Goal: Task Accomplishment & Management: Complete application form

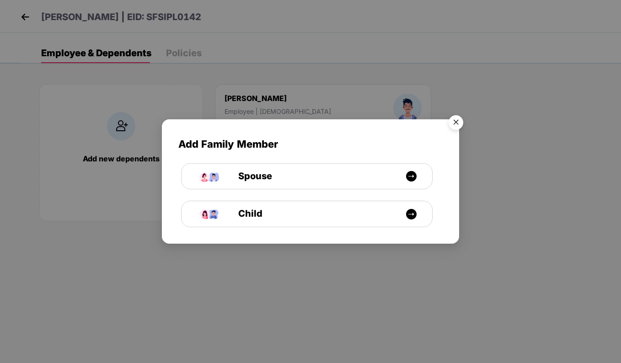
click at [457, 121] on img "Close" at bounding box center [456, 124] width 26 height 26
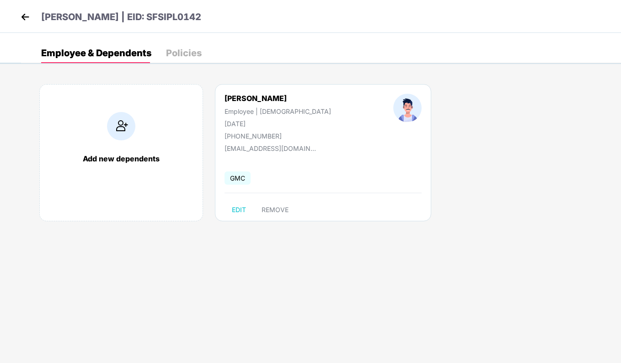
click at [25, 19] on img at bounding box center [25, 17] width 14 height 14
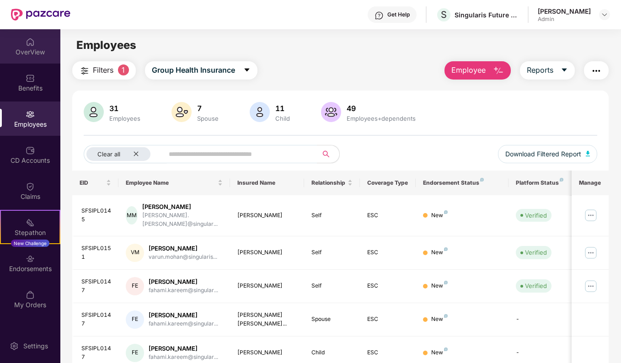
click at [32, 44] on img at bounding box center [30, 41] width 9 height 9
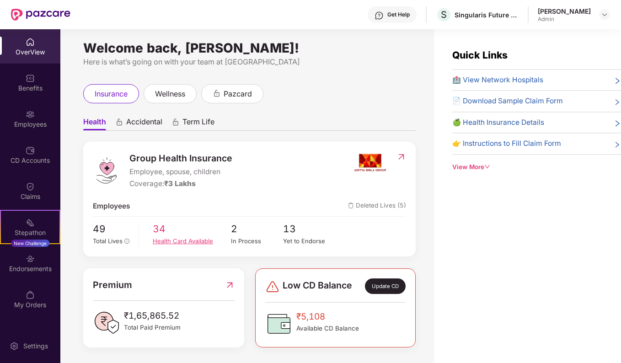
scroll to position [4, 0]
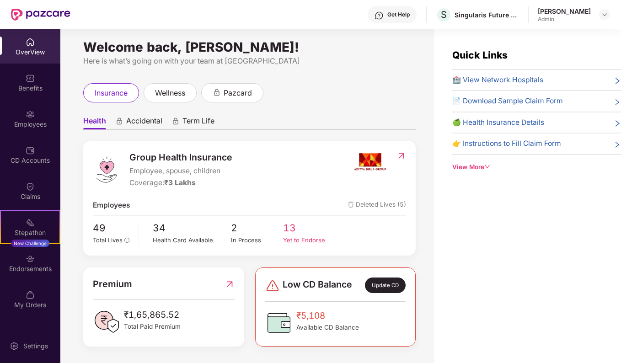
click at [292, 240] on div "Yet to Endorse" at bounding box center [309, 239] width 52 height 9
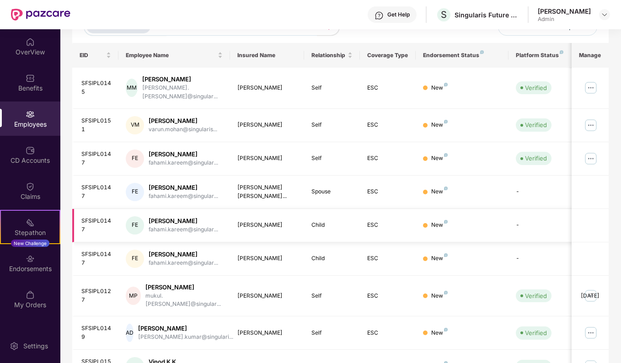
scroll to position [199, 0]
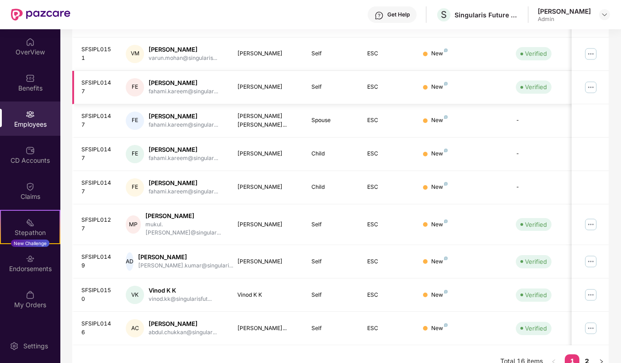
click at [590, 80] on img at bounding box center [590, 87] width 15 height 15
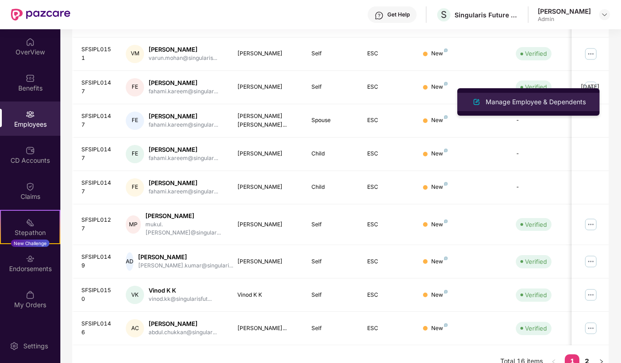
click at [521, 103] on div "Manage Employee & Dependents" at bounding box center [536, 102] width 104 height 10
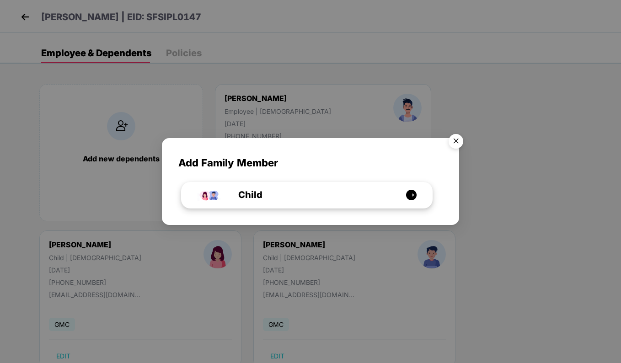
click at [409, 195] on img at bounding box center [410, 194] width 11 height 11
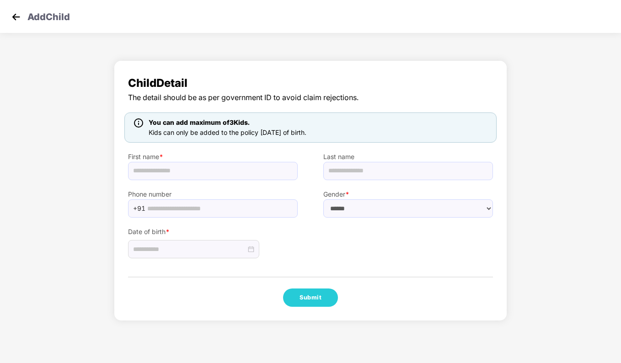
click at [11, 20] on img at bounding box center [16, 17] width 14 height 14
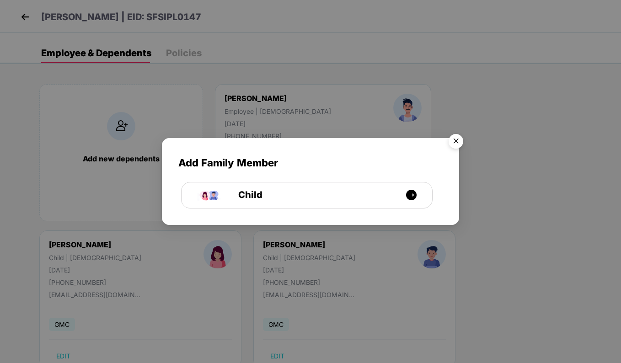
click at [457, 139] on img "Close" at bounding box center [456, 143] width 26 height 26
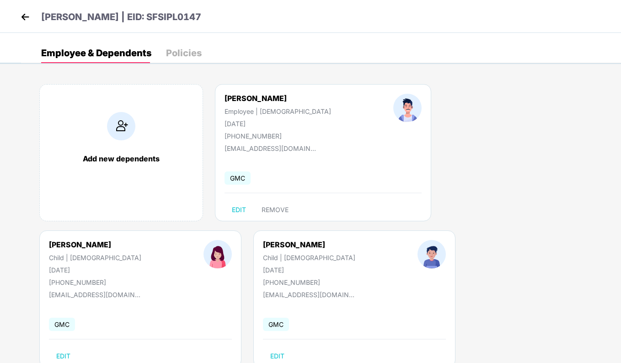
scroll to position [27, 0]
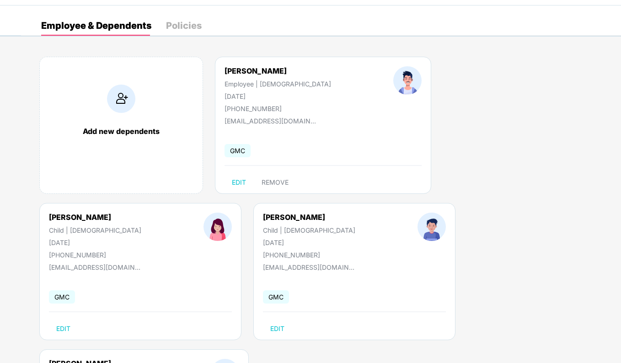
click at [113, 111] on img at bounding box center [121, 99] width 28 height 28
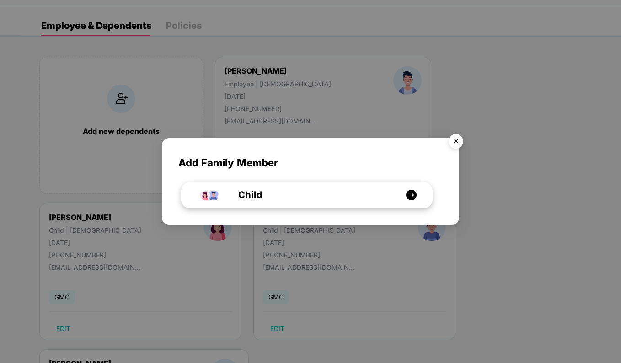
click at [293, 200] on div "Child" at bounding box center [312, 195] width 188 height 14
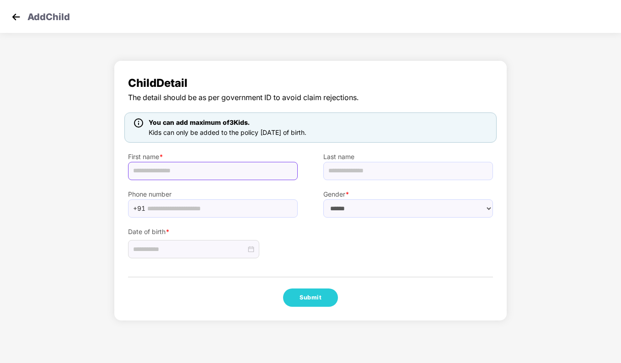
click at [185, 174] on input "text" at bounding box center [213, 171] width 170 height 18
paste input "******"
type input "******"
click at [397, 177] on input "text" at bounding box center [408, 171] width 170 height 18
paste input "******"
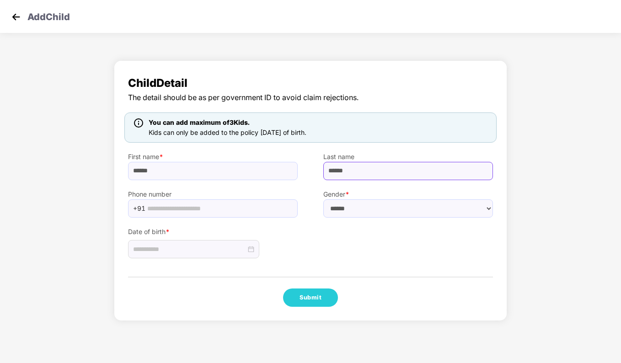
paste input "**********"
type input "**********"
click at [220, 207] on input "text" at bounding box center [219, 209] width 145 height 14
paste input "**********"
type input "**********"
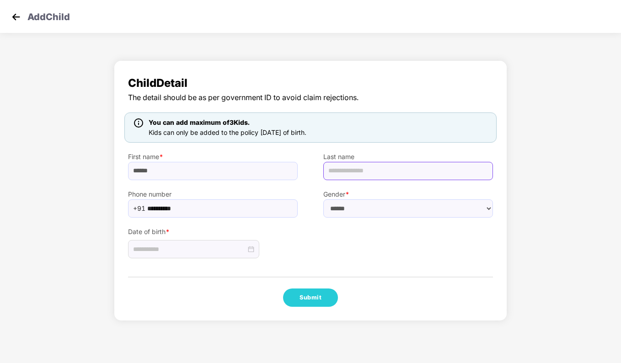
click at [374, 174] on input "text" at bounding box center [408, 171] width 170 height 18
paste input "******"
type input "******"
click at [359, 210] on select "****** **** ******" at bounding box center [408, 208] width 170 height 18
click at [341, 214] on select "****** **** ******" at bounding box center [408, 208] width 170 height 18
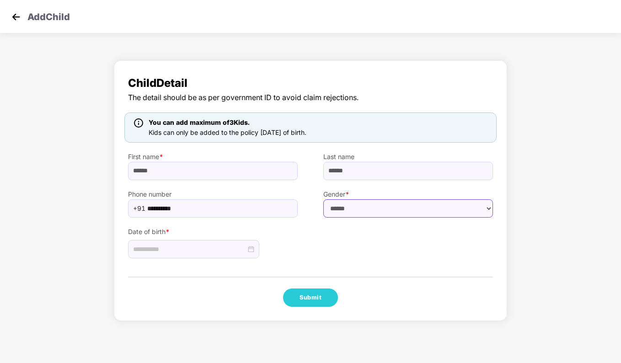
select select "******"
click at [323, 199] on select "****** **** ******" at bounding box center [408, 208] width 170 height 18
click at [217, 250] on input at bounding box center [189, 249] width 113 height 10
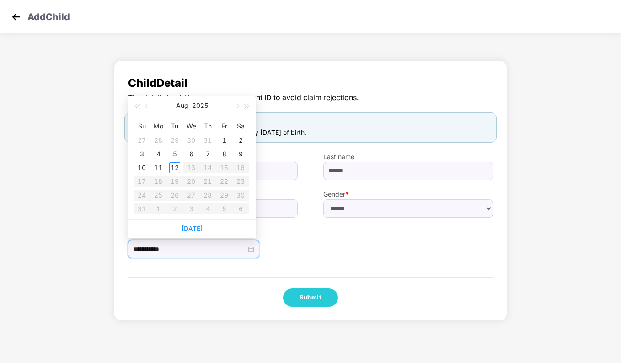
type input "**********"
click at [148, 109] on button "button" at bounding box center [147, 105] width 10 height 18
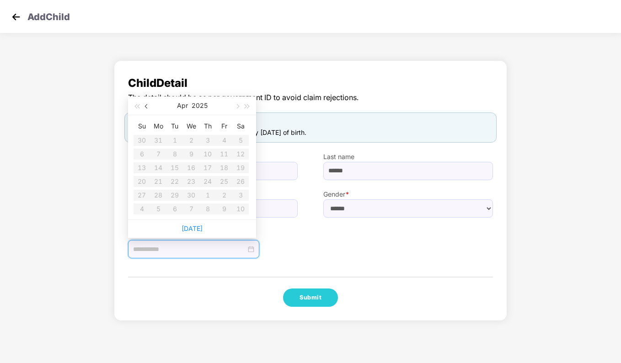
click at [148, 109] on button "button" at bounding box center [147, 105] width 10 height 18
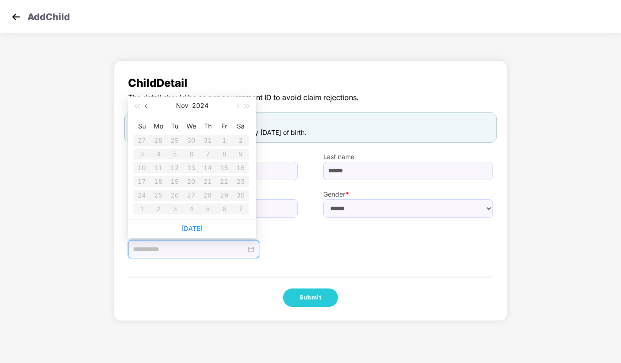
click at [148, 109] on button "button" at bounding box center [147, 105] width 10 height 18
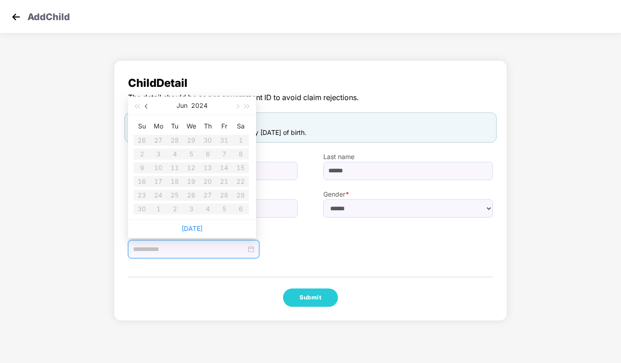
click at [148, 109] on button "button" at bounding box center [147, 105] width 10 height 18
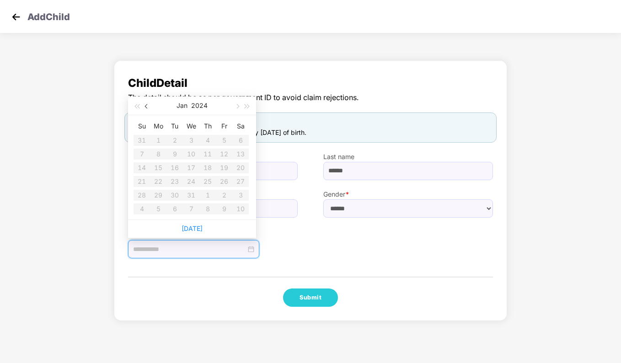
click at [148, 109] on button "button" at bounding box center [147, 105] width 10 height 18
click at [237, 110] on button "button" at bounding box center [237, 105] width 10 height 18
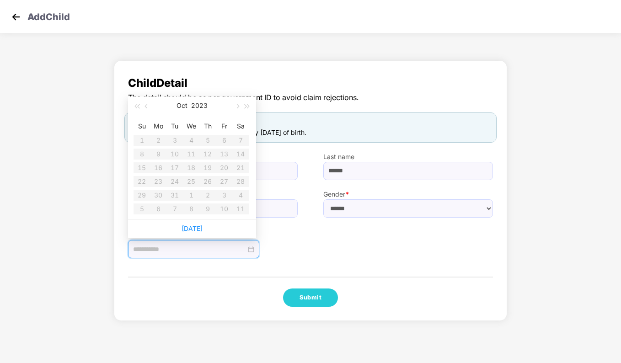
click at [237, 210] on table "Su Mo Tu We Th Fr Sa 1 2 3 4 5 6 7 8 9 10 11 12 13 14 15 16 17 18 19 20 21 22 2…" at bounding box center [190, 167] width 115 height 97
click at [249, 249] on div at bounding box center [193, 249] width 121 height 10
click at [201, 248] on input at bounding box center [189, 249] width 113 height 10
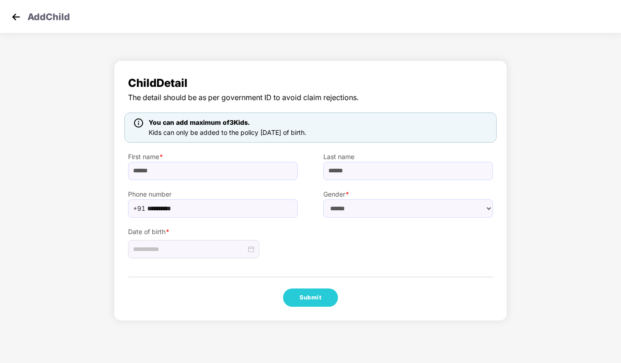
click at [301, 249] on div "Date of birth *" at bounding box center [212, 238] width 195 height 41
click at [247, 250] on div at bounding box center [193, 249] width 121 height 10
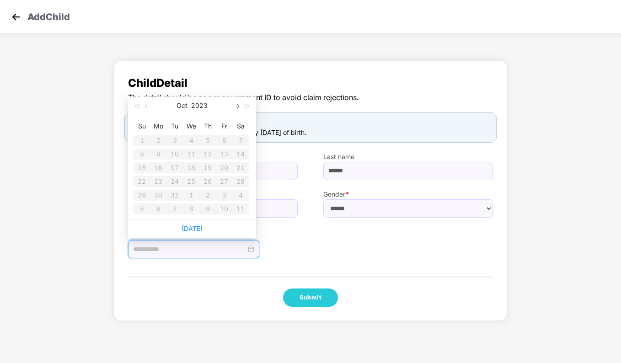
click at [240, 107] on button "button" at bounding box center [237, 105] width 10 height 18
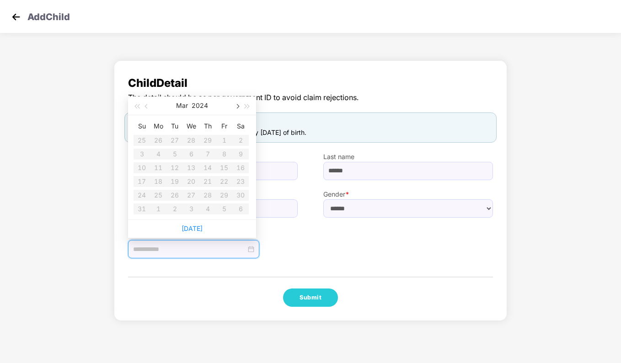
click at [240, 107] on button "button" at bounding box center [237, 105] width 10 height 18
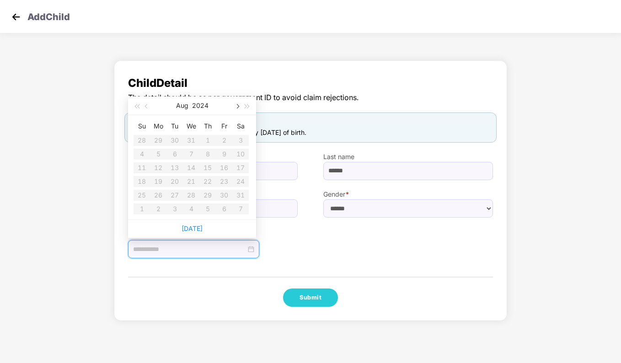
click at [240, 107] on button "button" at bounding box center [237, 105] width 10 height 18
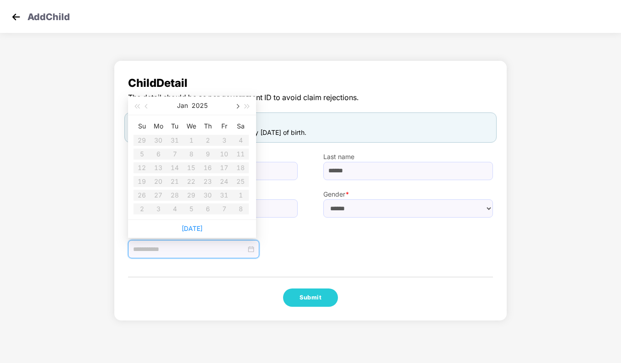
click at [240, 107] on button "button" at bounding box center [237, 105] width 10 height 18
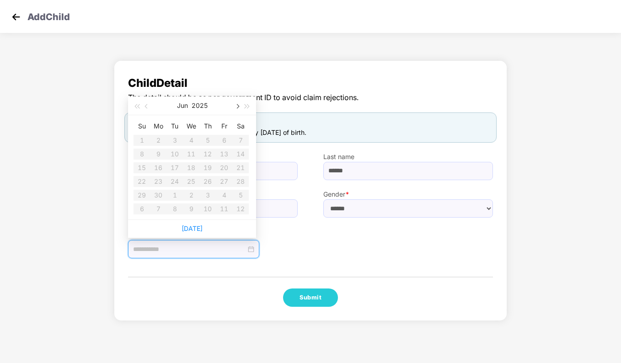
click at [240, 107] on button "button" at bounding box center [237, 105] width 10 height 18
type input "**********"
click at [149, 106] on button "button" at bounding box center [147, 105] width 10 height 18
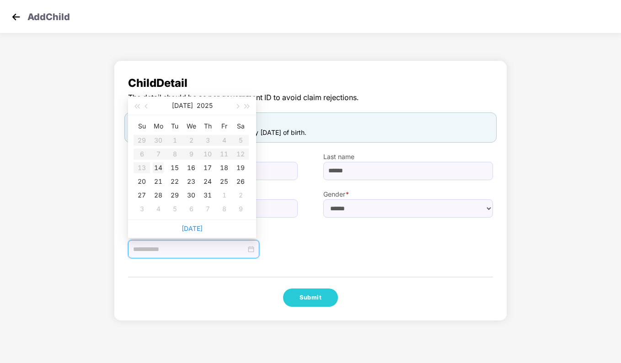
type input "**********"
click at [164, 169] on td "14" at bounding box center [158, 168] width 16 height 14
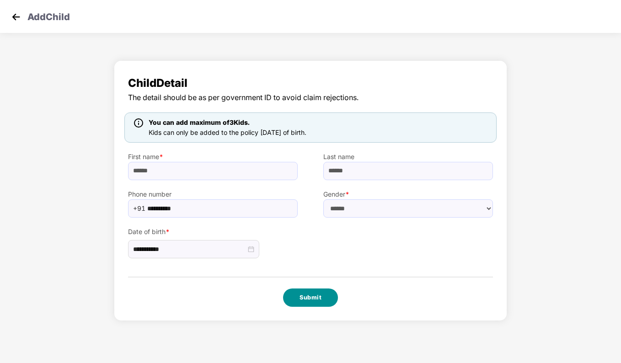
click at [314, 300] on button "Submit" at bounding box center [310, 297] width 55 height 18
select select "******"
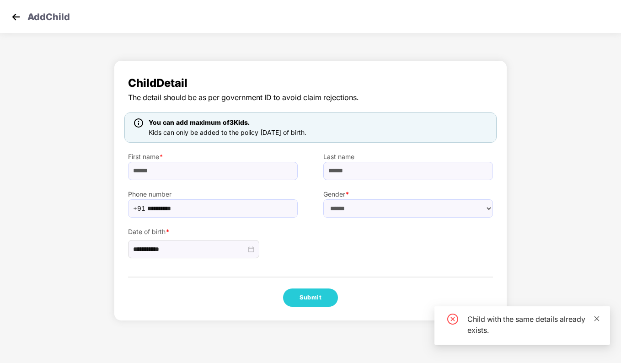
click at [595, 319] on icon "close" at bounding box center [596, 318] width 6 height 6
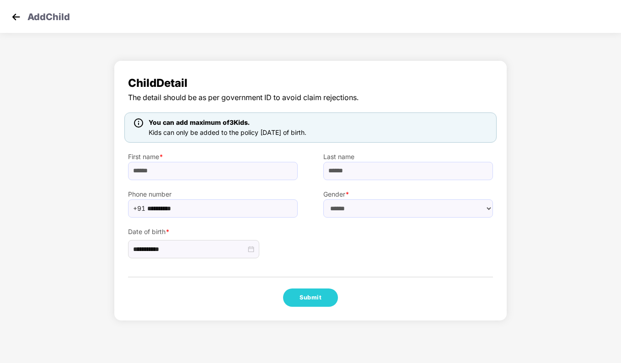
click at [23, 16] on div "Add Child" at bounding box center [310, 16] width 621 height 33
click at [13, 19] on img at bounding box center [16, 17] width 14 height 14
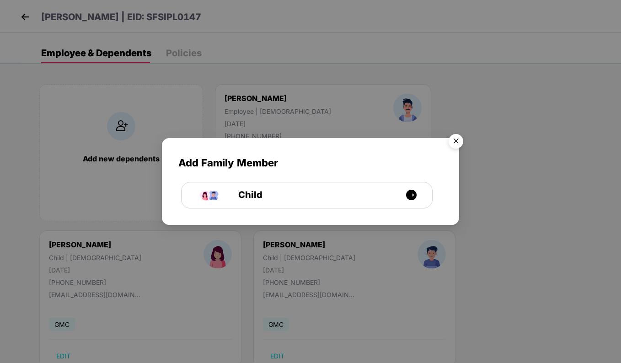
click at [457, 140] on img "Close" at bounding box center [456, 143] width 26 height 26
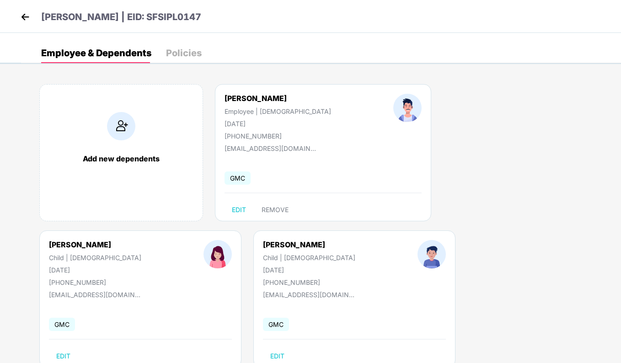
click at [177, 46] on div "Policies" at bounding box center [184, 53] width 36 height 20
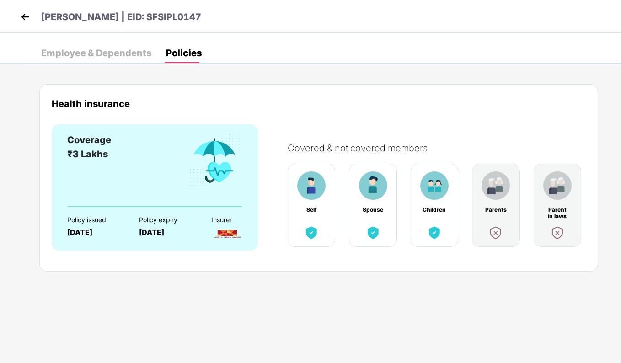
click at [425, 197] on img at bounding box center [434, 185] width 28 height 28
click at [432, 229] on img at bounding box center [434, 232] width 16 height 16
click at [27, 20] on img at bounding box center [25, 17] width 14 height 14
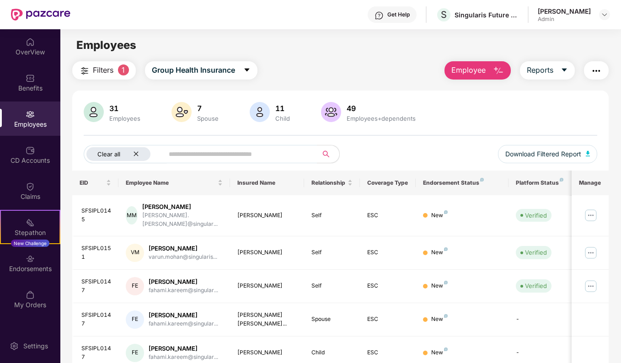
click at [137, 157] on icon "close" at bounding box center [136, 154] width 6 height 6
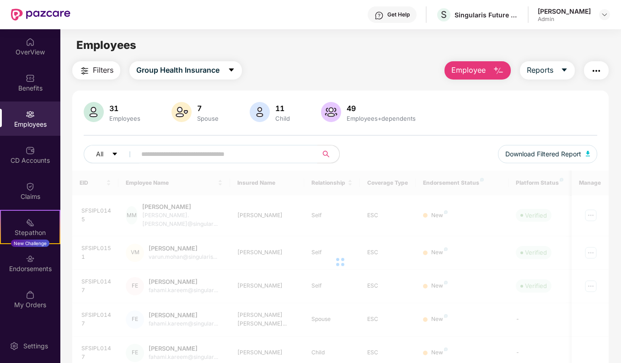
click at [202, 155] on input "text" at bounding box center [223, 154] width 164 height 14
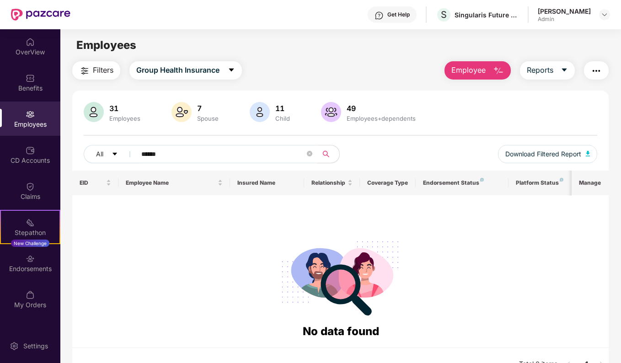
type input "******"
click at [266, 115] on img at bounding box center [260, 112] width 20 height 20
click at [280, 114] on div "11 Child" at bounding box center [282, 112] width 22 height 19
click at [191, 115] on div at bounding box center [182, 113] width 24 height 22
click at [27, 44] on img at bounding box center [30, 41] width 9 height 9
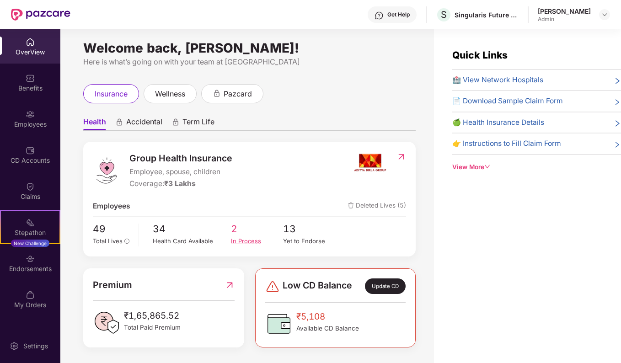
scroll to position [4, 0]
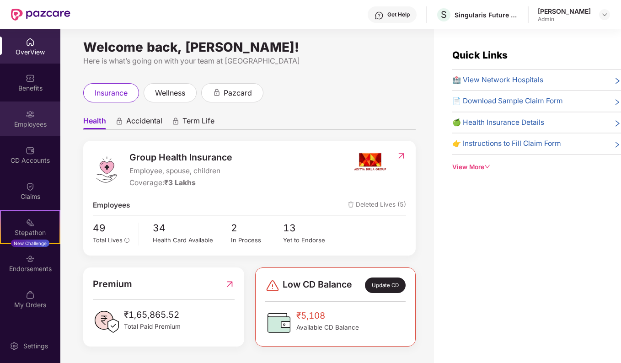
click at [23, 109] on div "Employees" at bounding box center [30, 118] width 60 height 34
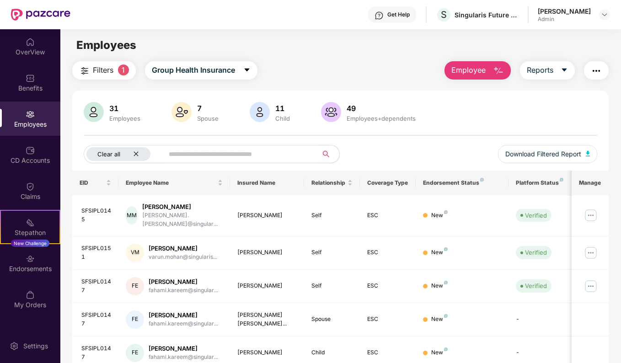
click at [138, 156] on icon "close" at bounding box center [136, 154] width 6 height 6
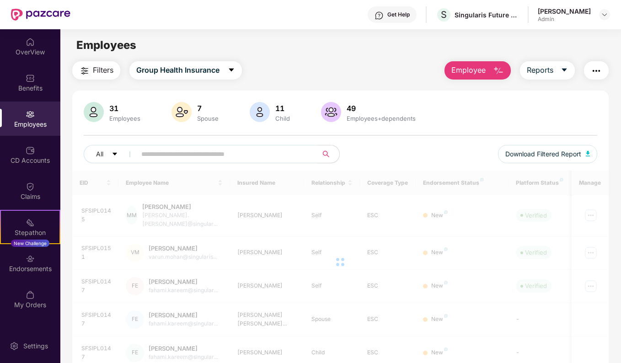
click at [213, 153] on input "text" at bounding box center [223, 154] width 164 height 14
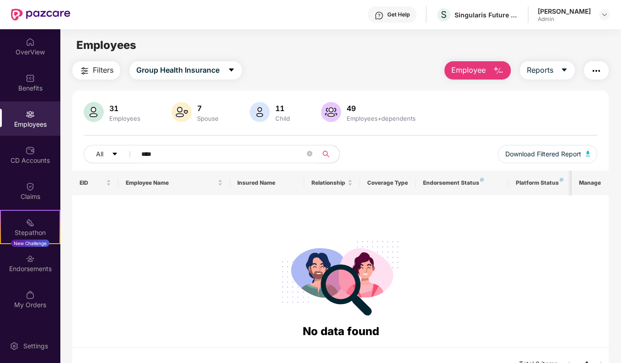
drag, startPoint x: 186, startPoint y: 156, endPoint x: 80, endPoint y: 161, distance: 107.0
click at [80, 161] on div "31 Employees 7 Spouse 11 Child [DEMOGRAPHIC_DATA] Employees+dependents All ****…" at bounding box center [340, 136] width 537 height 69
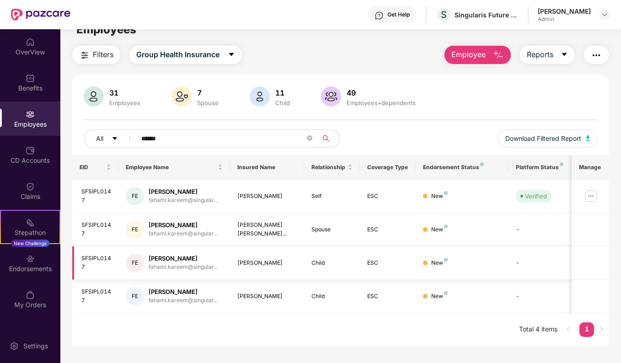
scroll to position [29, 0]
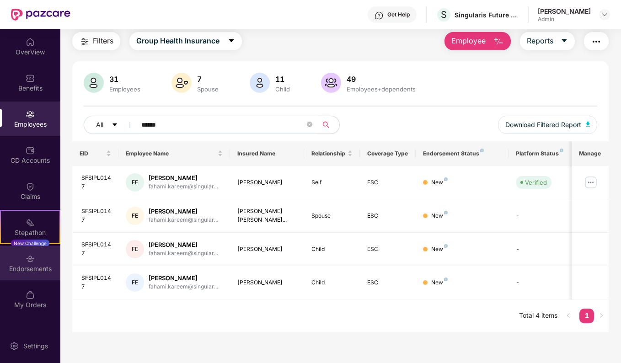
type input "******"
click at [21, 273] on div "Endorsements" at bounding box center [30, 268] width 60 height 9
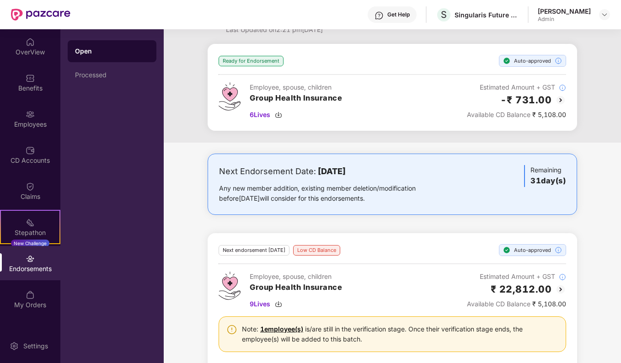
scroll to position [53, 0]
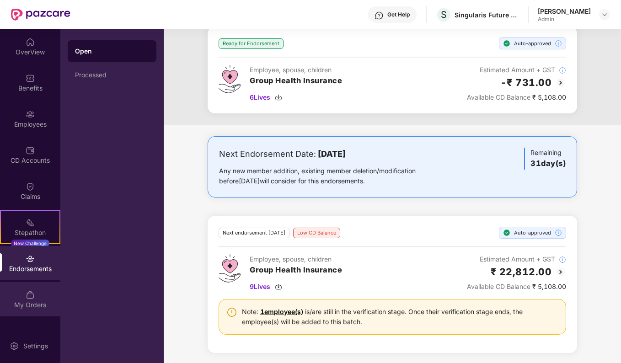
click at [37, 295] on div "My Orders" at bounding box center [30, 299] width 60 height 34
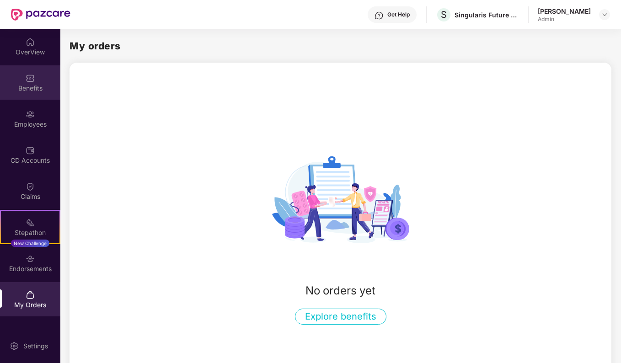
click at [29, 82] on img at bounding box center [30, 78] width 9 height 9
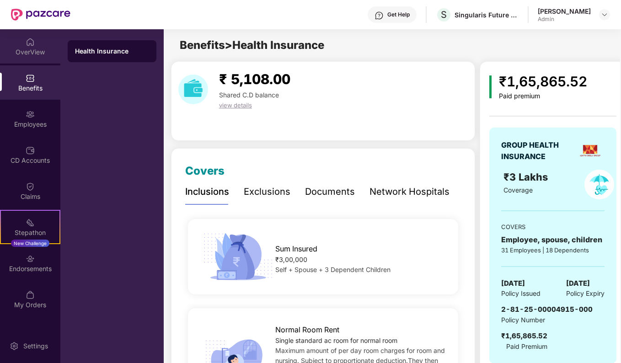
click at [34, 46] on img at bounding box center [30, 41] width 9 height 9
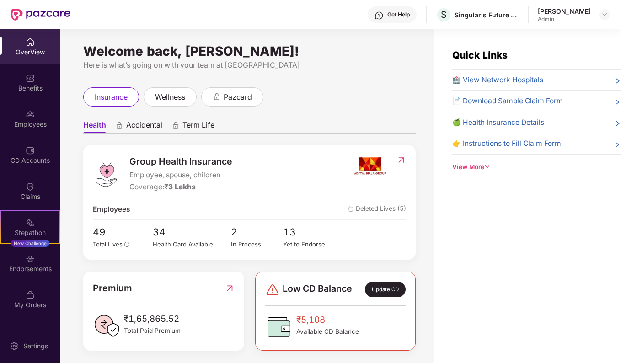
scroll to position [4, 0]
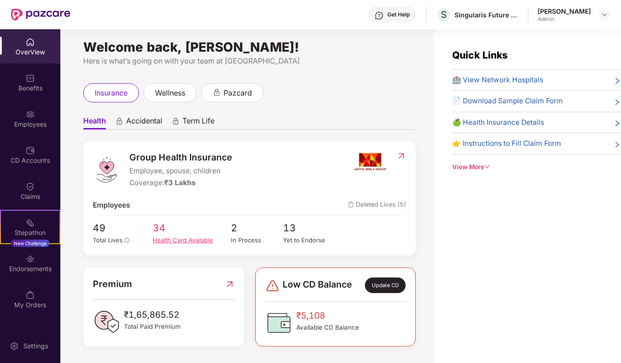
click at [181, 240] on div "Health Card Available" at bounding box center [192, 239] width 78 height 9
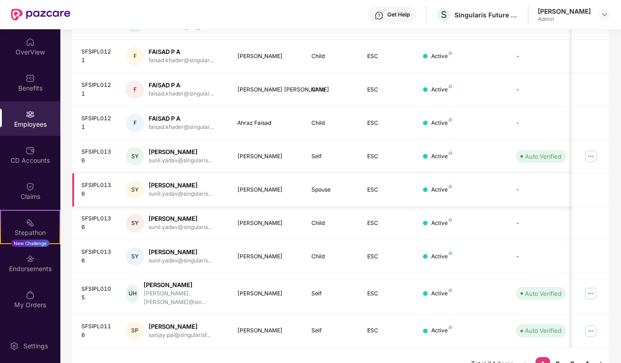
scroll to position [199, 0]
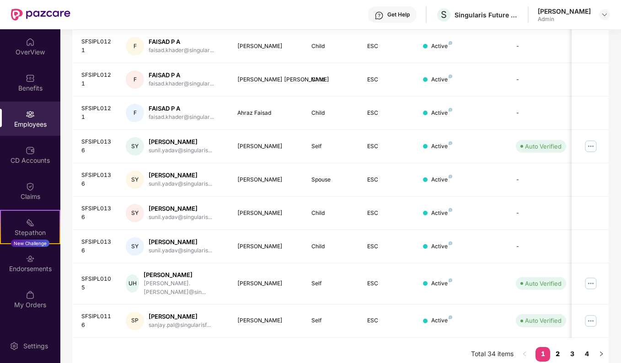
click at [556, 347] on link "2" at bounding box center [557, 354] width 15 height 14
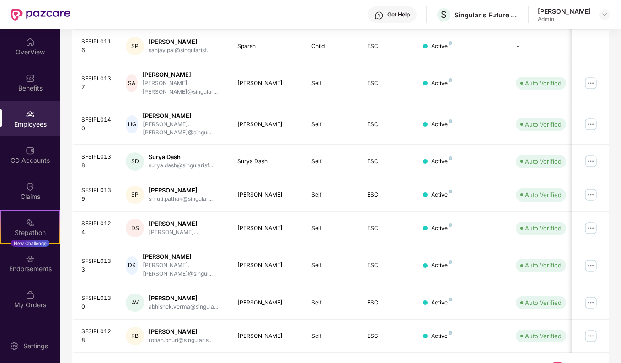
click at [575, 362] on link "3" at bounding box center [571, 369] width 15 height 14
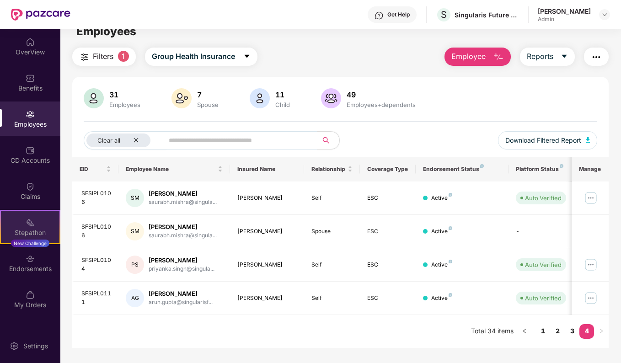
scroll to position [0, 0]
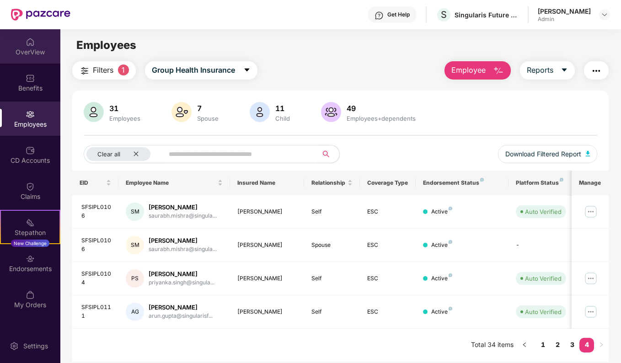
click at [30, 48] on div "OverView" at bounding box center [30, 52] width 60 height 9
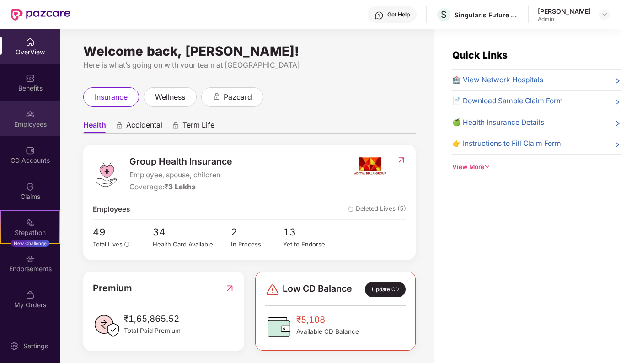
click at [44, 124] on div "Employees" at bounding box center [30, 124] width 60 height 9
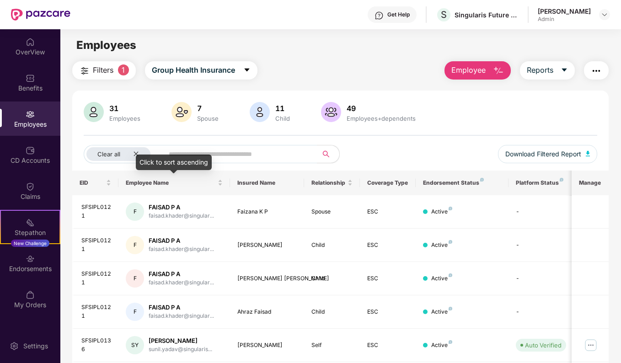
click at [138, 161] on div "Click to sort ascending" at bounding box center [174, 162] width 76 height 16
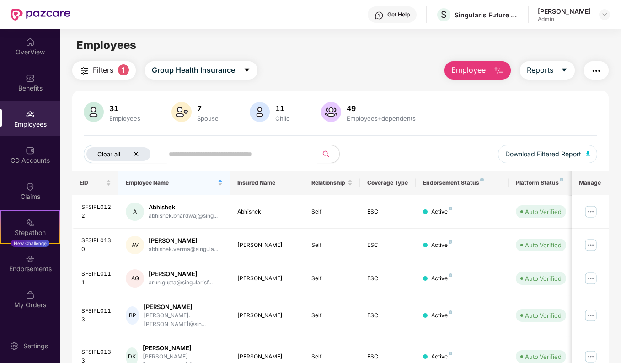
click at [134, 153] on icon "close" at bounding box center [136, 154] width 5 height 5
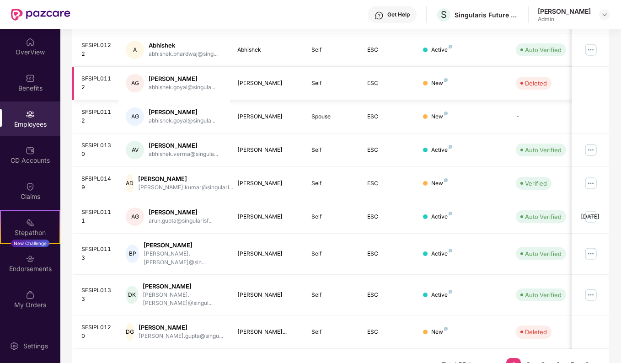
scroll to position [207, 0]
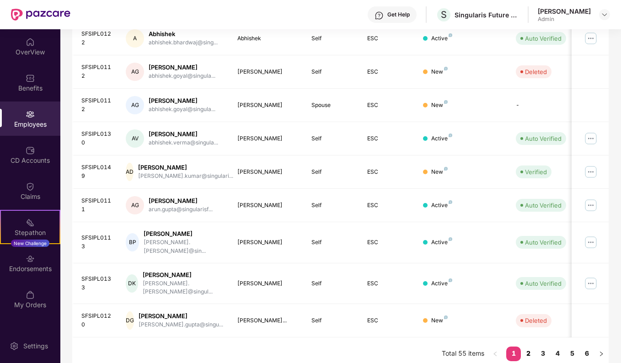
click at [528, 346] on link "2" at bounding box center [528, 353] width 15 height 14
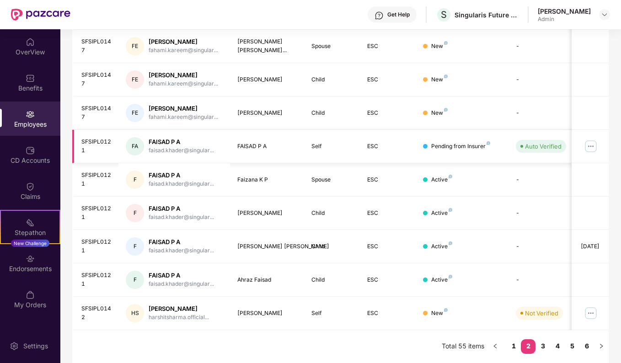
scroll to position [62, 0]
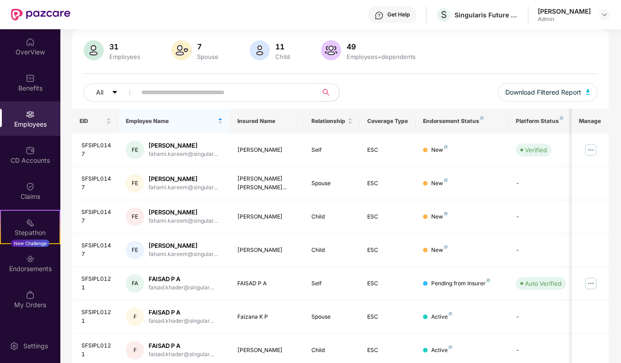
click at [436, 122] on div "Endorsement Status" at bounding box center [462, 120] width 78 height 7
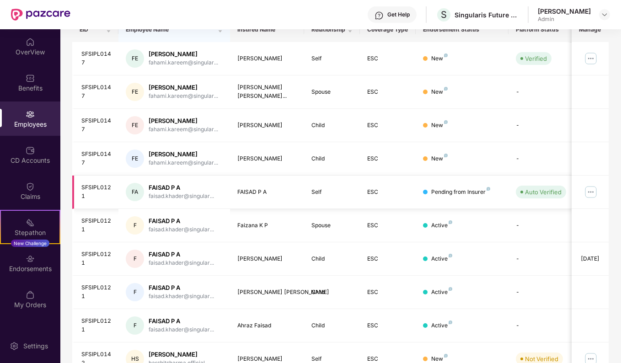
scroll to position [199, 0]
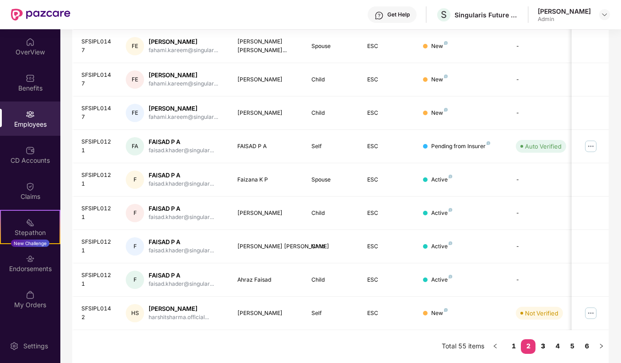
click at [547, 344] on link "3" at bounding box center [542, 346] width 15 height 14
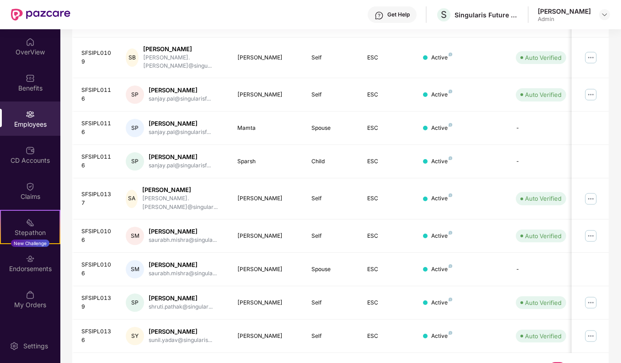
click at [571, 362] on link "5" at bounding box center [571, 369] width 15 height 14
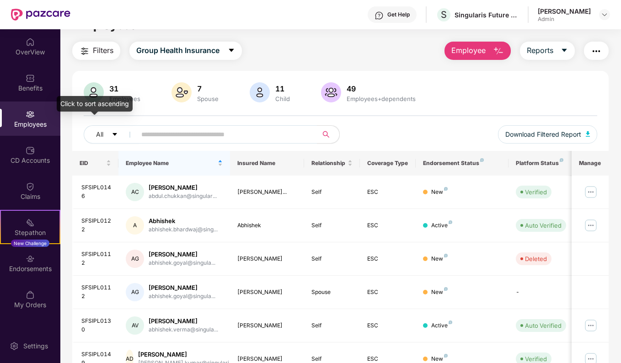
scroll to position [0, 0]
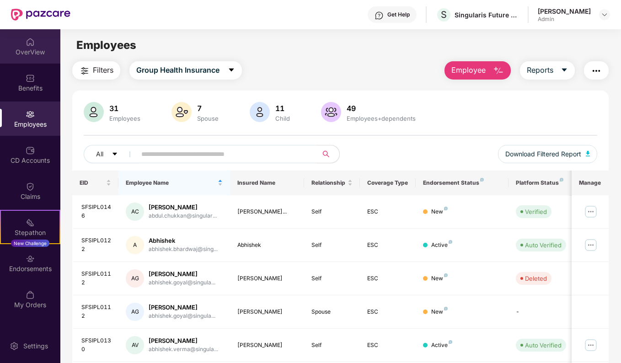
click at [48, 47] on div "OverView" at bounding box center [30, 46] width 60 height 34
